Goal: Transaction & Acquisition: Purchase product/service

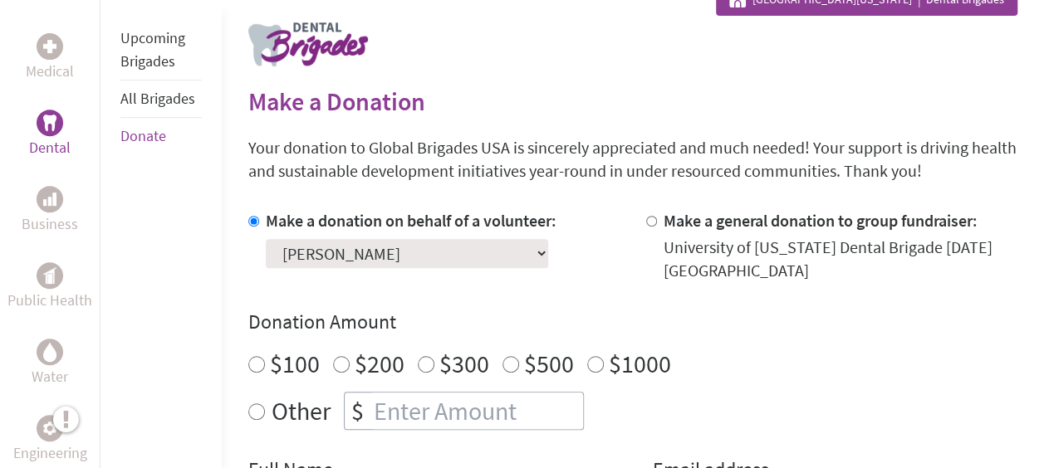
scroll to position [325, 0]
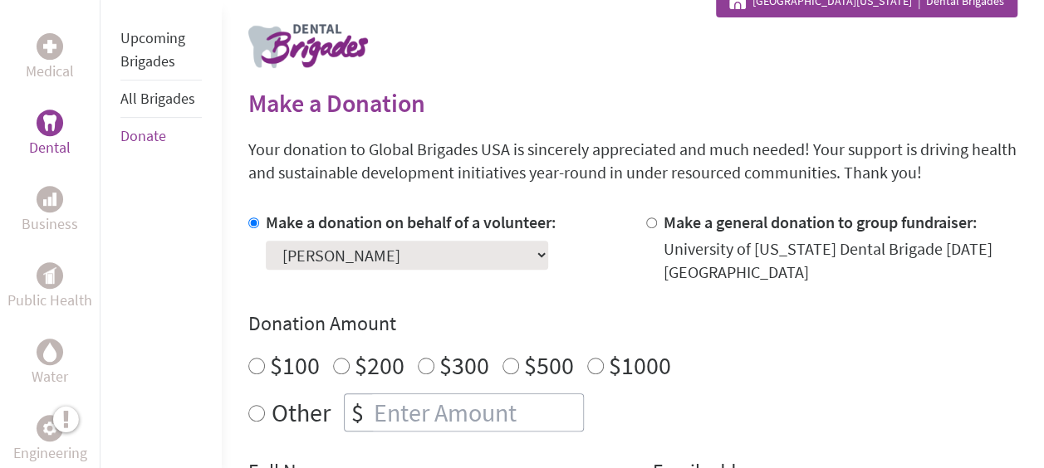
click at [430, 258] on select "Select a volunteer... [PERSON_NAME] [PERSON_NAME] [PERSON_NAME] [PERSON_NAME] […" at bounding box center [407, 255] width 282 height 29
click at [499, 278] on div "Make a donation on behalf of a volunteer: Select a volunteer... aashika balaji …" at bounding box center [411, 247] width 291 height 73
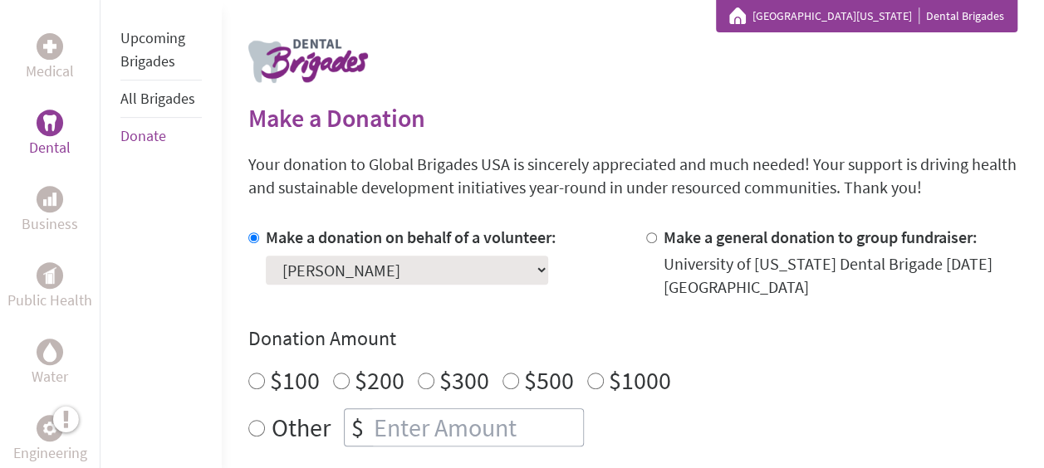
scroll to position [278, 0]
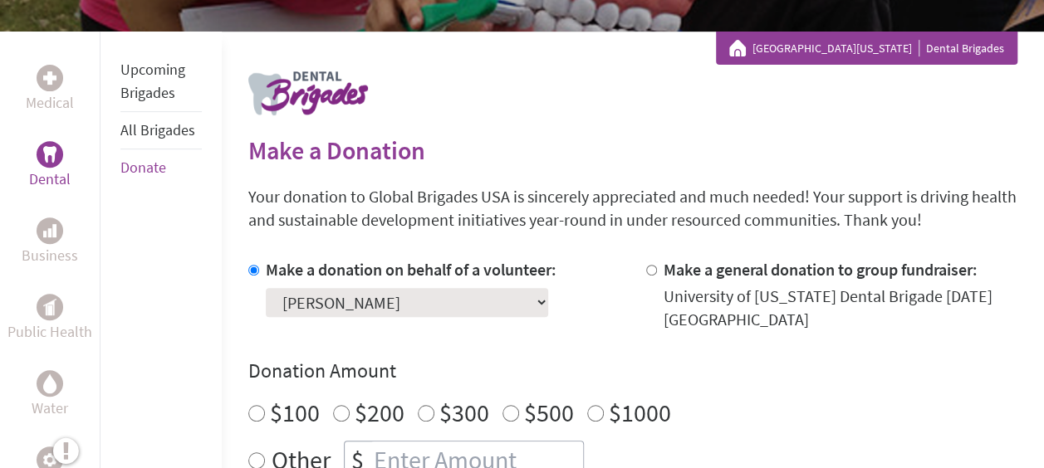
click at [657, 267] on div at bounding box center [654, 294] width 17 height 73
click at [646, 265] on input "Make a general donation to group fundraiser:" at bounding box center [651, 270] width 11 height 11
radio input "true"
click at [252, 271] on input "Make a donation on behalf of a volunteer:" at bounding box center [253, 270] width 11 height 11
radio input "true"
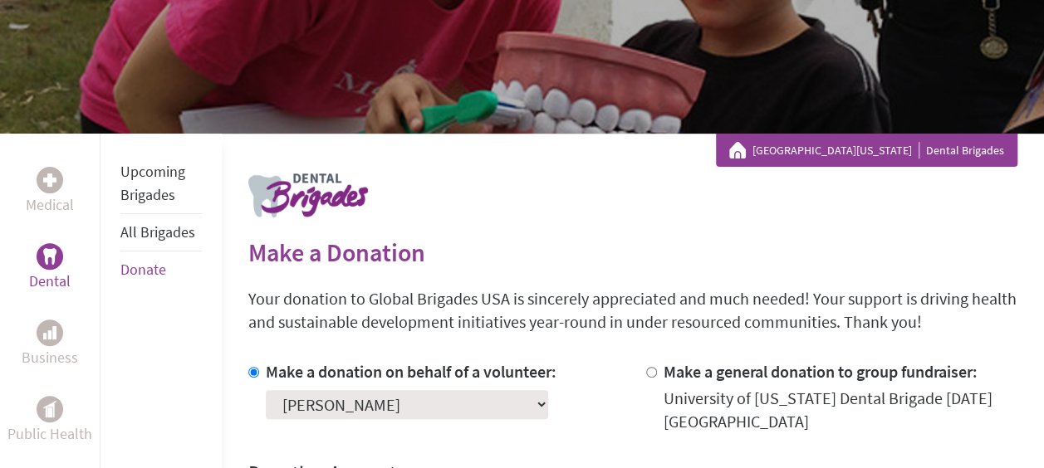
scroll to position [0, 0]
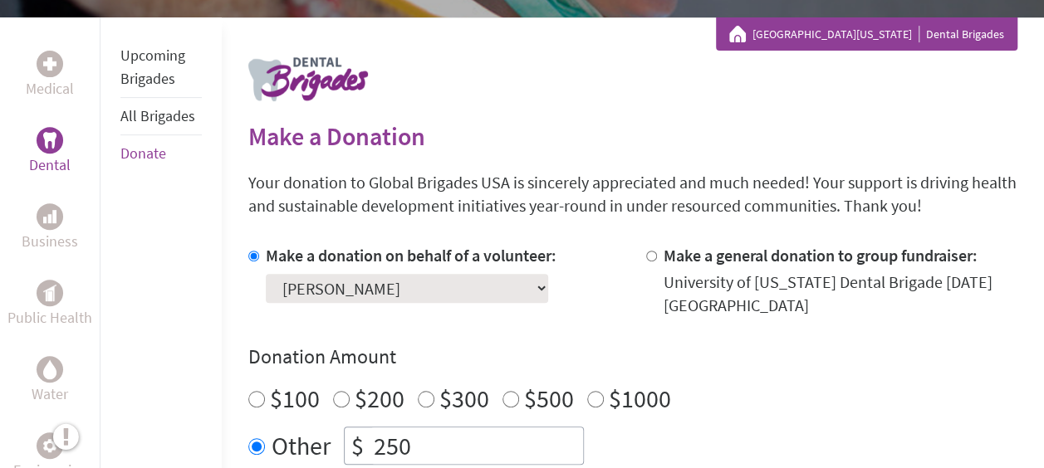
scroll to position [290, 0]
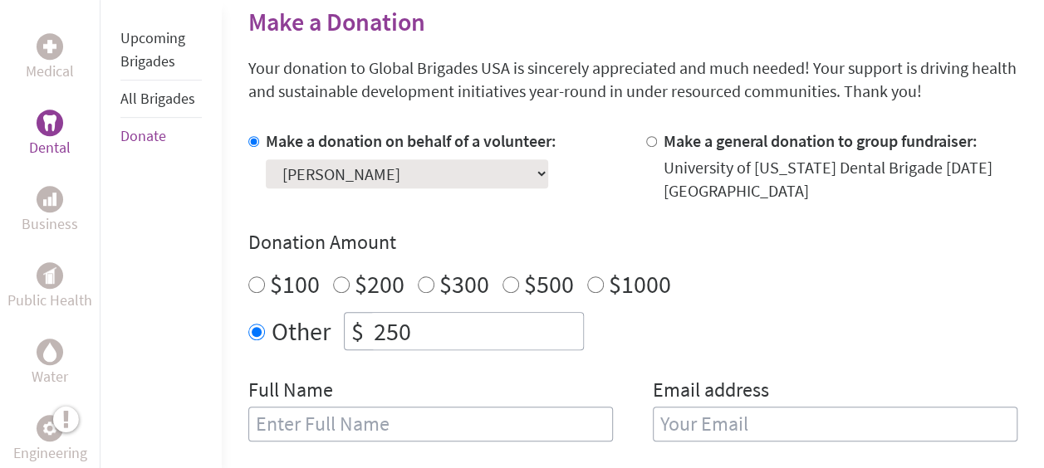
scroll to position [462, 0]
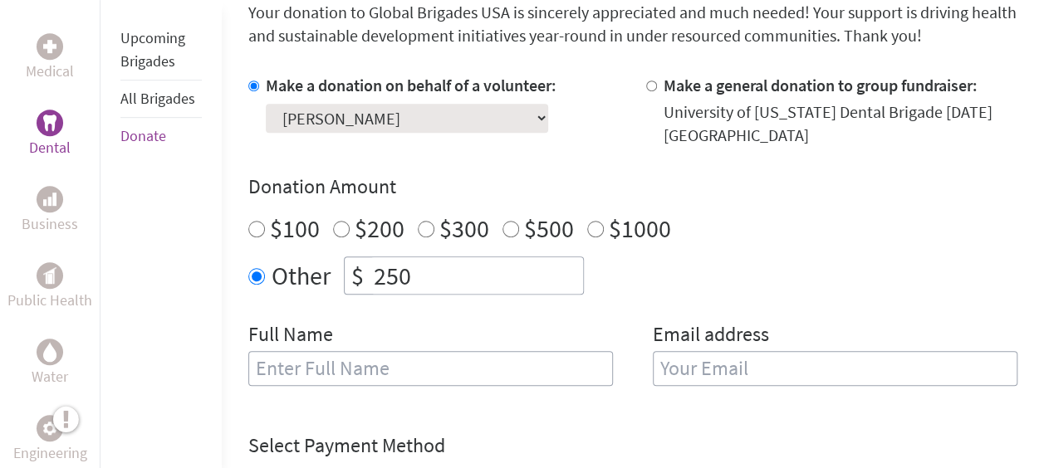
click at [654, 85] on input "Make a general donation to group fundraiser:" at bounding box center [651, 86] width 11 height 11
radio input "true"
click at [255, 88] on input "Make a donation on behalf of a volunteer:" at bounding box center [253, 86] width 11 height 11
radio input "true"
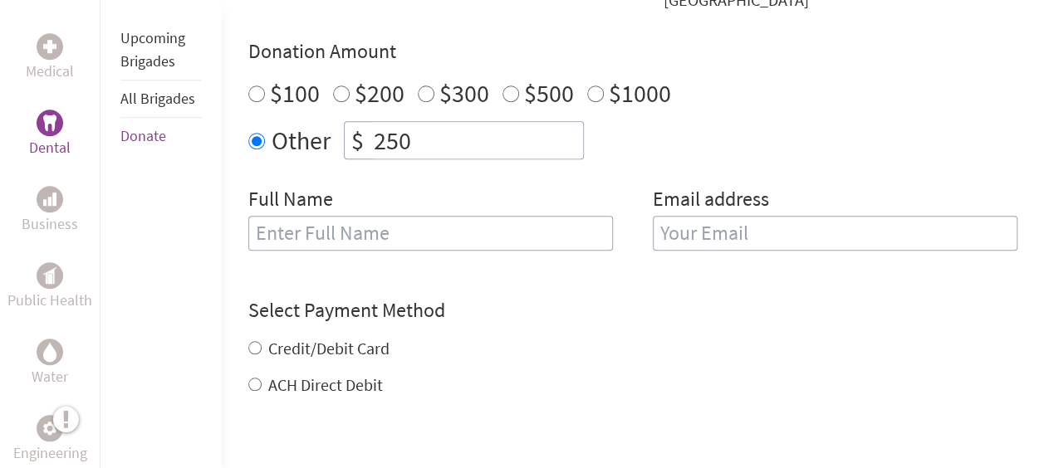
scroll to position [599, 0]
click at [359, 232] on input "text" at bounding box center [430, 231] width 364 height 35
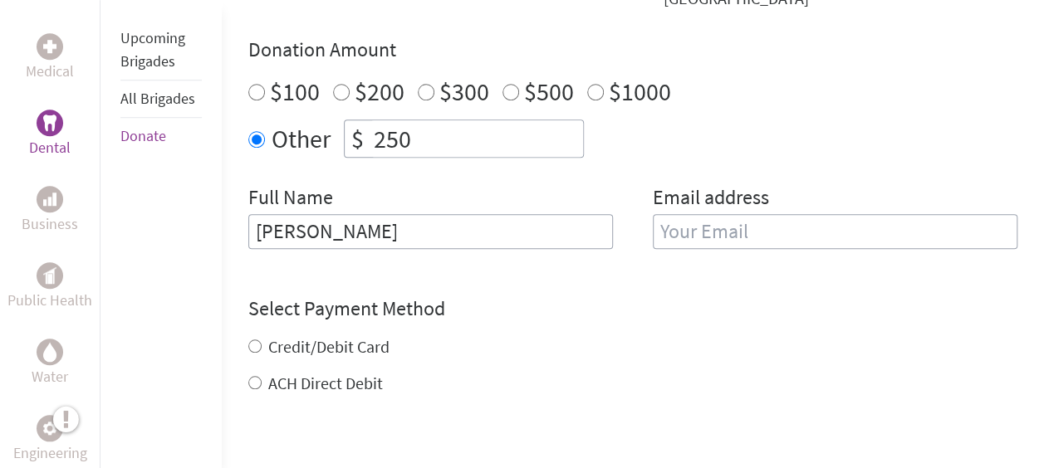
type input "[PERSON_NAME]"
click at [696, 238] on input "email" at bounding box center [835, 231] width 364 height 35
type input "[EMAIL_ADDRESS][DOMAIN_NAME]"
click at [646, 313] on div "Select Payment Method NOTE: American Express is not accepted. Please proceed no…" at bounding box center [632, 346] width 769 height 100
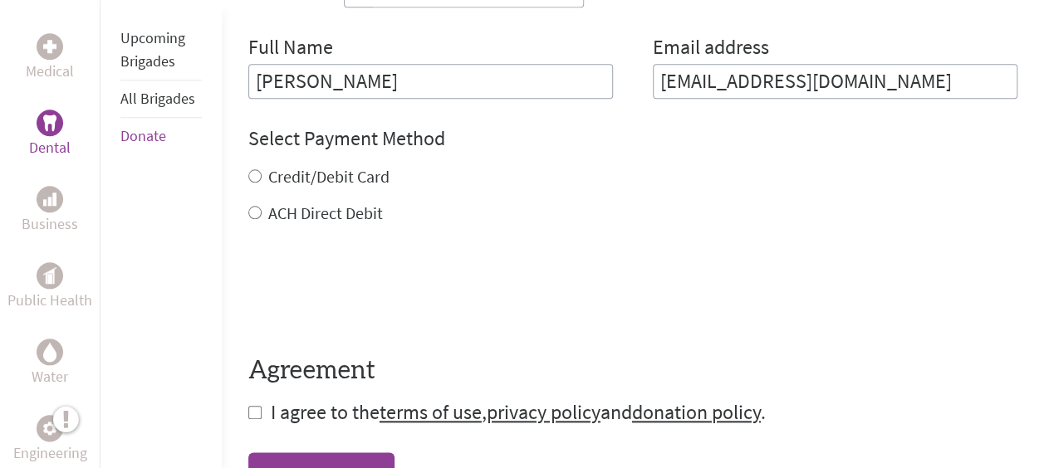
scroll to position [750, 0]
click at [327, 174] on label "Credit/Debit Card" at bounding box center [328, 175] width 121 height 21
click at [262, 174] on input "Credit/Debit Card" at bounding box center [254, 175] width 13 height 13
radio input "true"
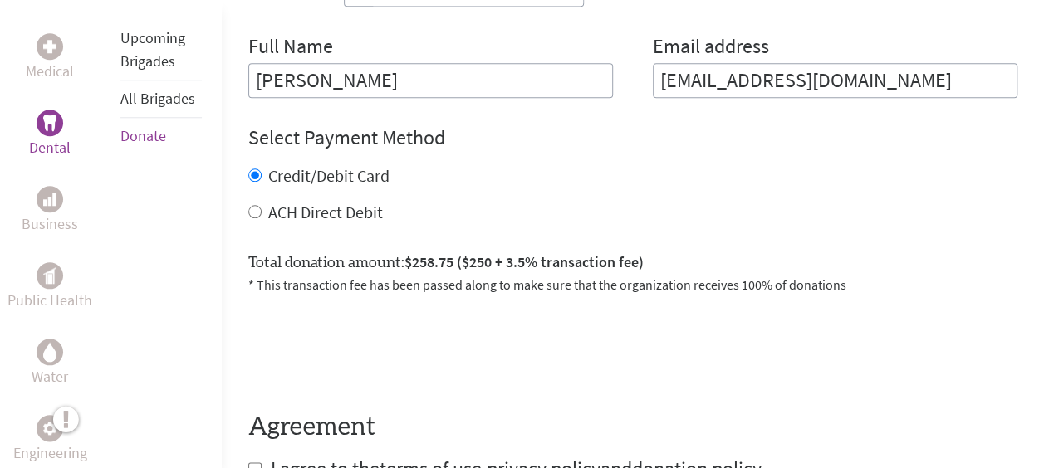
scroll to position [913, 0]
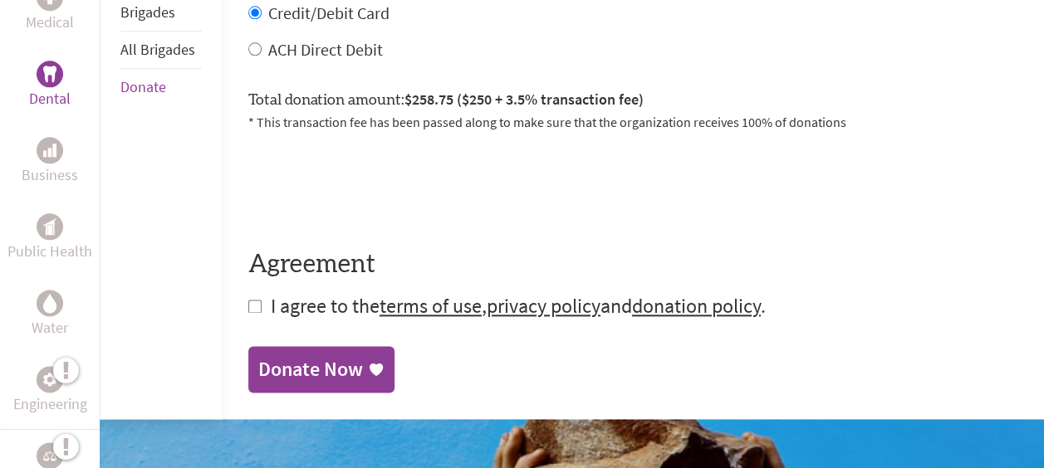
click at [256, 303] on input "checkbox" at bounding box center [254, 306] width 13 height 13
checkbox input "true"
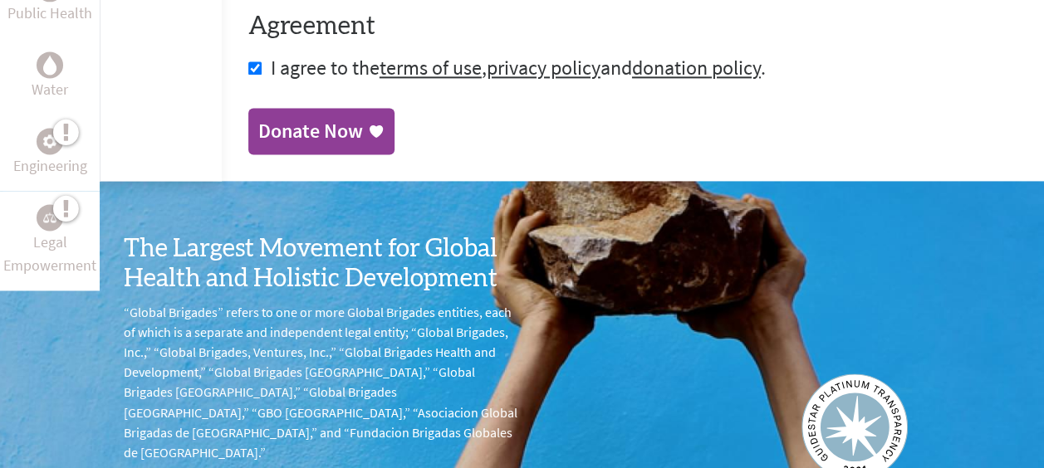
scroll to position [1153, 0]
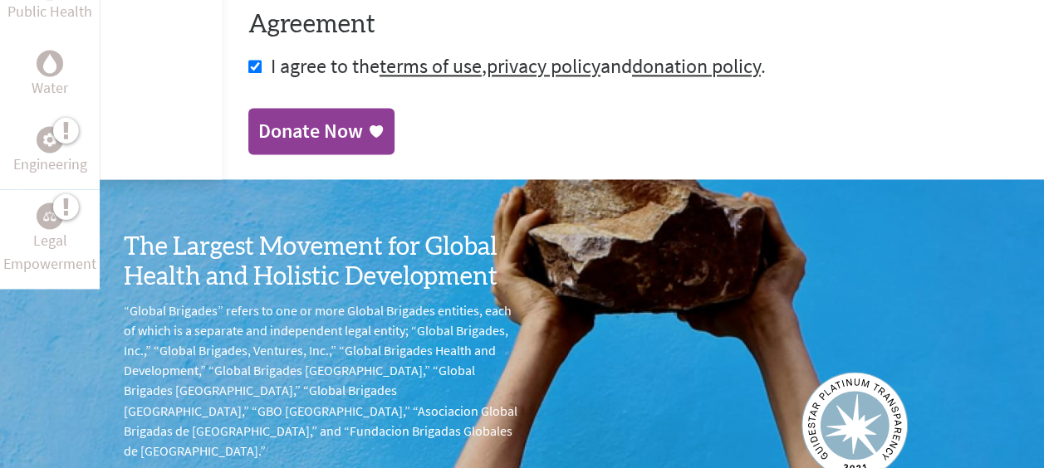
click at [325, 131] on div "Donate Now" at bounding box center [310, 131] width 105 height 27
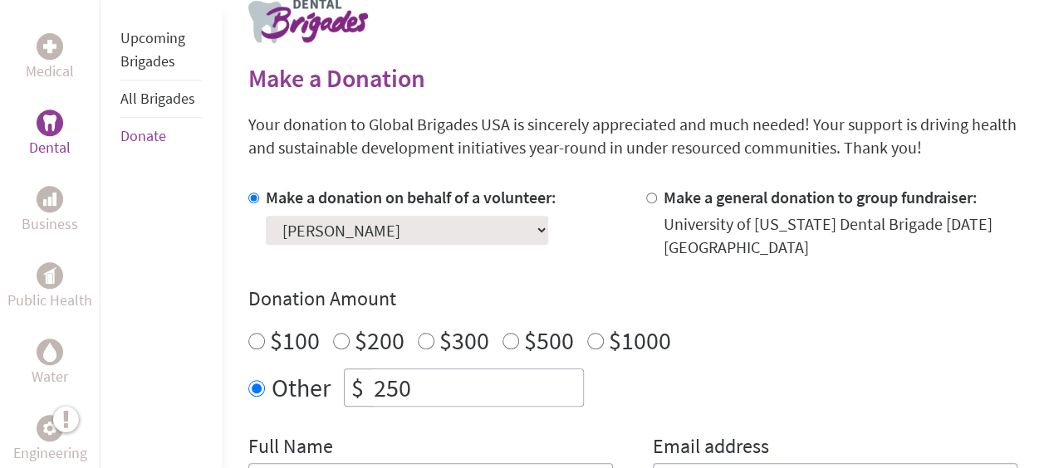
scroll to position [515, 0]
